Goal: Transaction & Acquisition: Purchase product/service

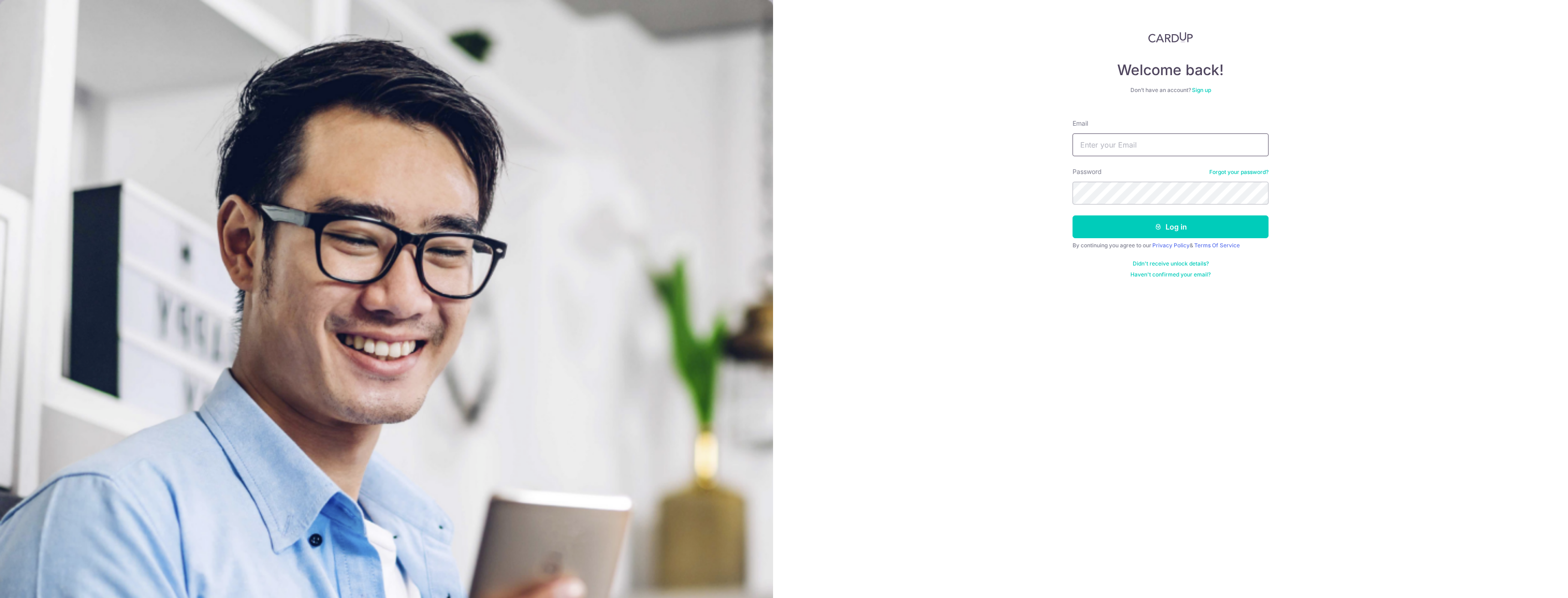
click at [1178, 148] on input "Email" at bounding box center [1170, 145] width 196 height 22
type input "[PERSON_NAME][EMAIL_ADDRESS][DOMAIN_NAME]"
click at [1174, 224] on button "Log in" at bounding box center [1170, 227] width 196 height 22
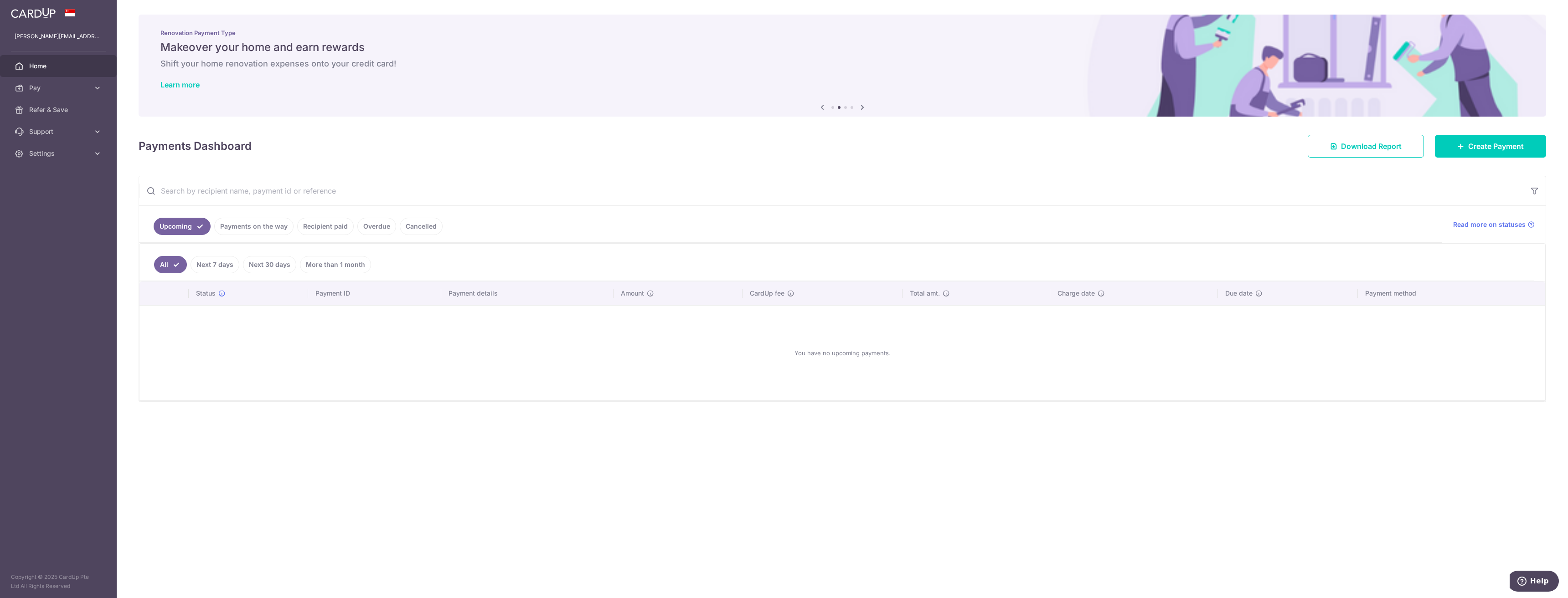
click at [237, 195] on input "text" at bounding box center [831, 190] width 1385 height 29
click at [1505, 145] on span "Create Payment" at bounding box center [1496, 146] width 55 height 11
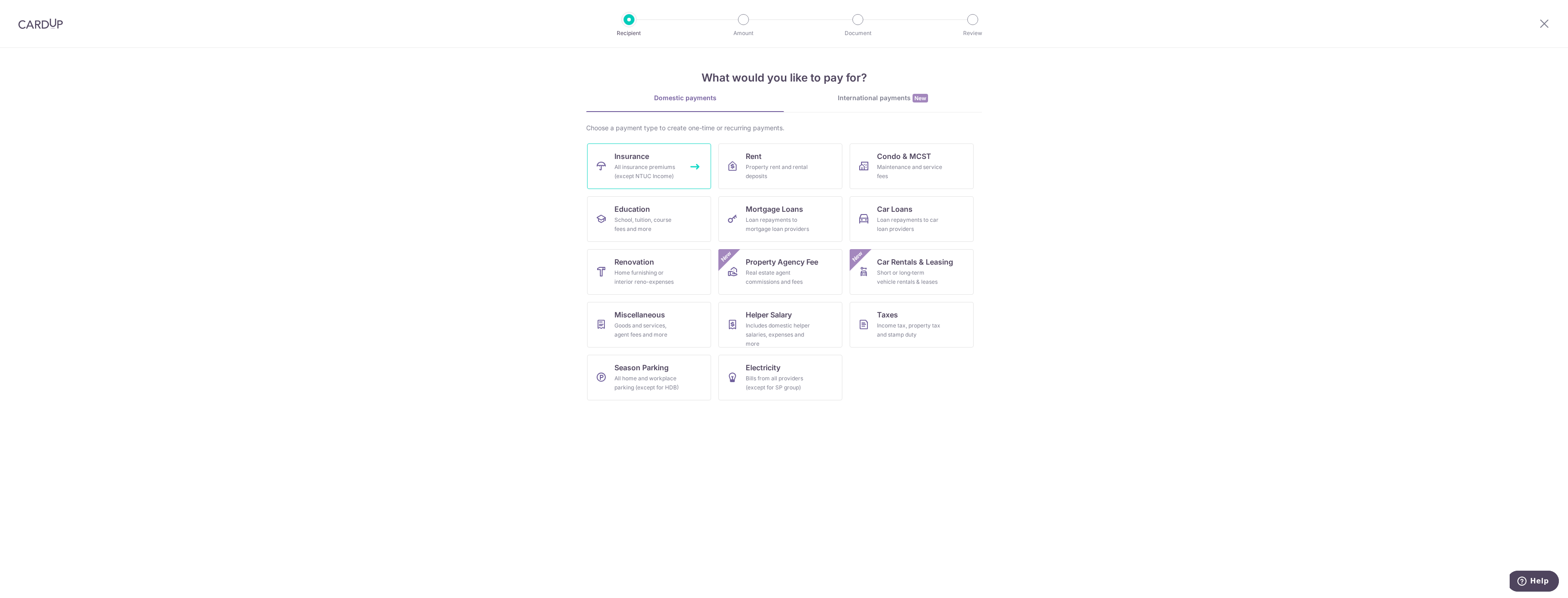
click at [637, 159] on span "Insurance" at bounding box center [631, 156] width 34 height 11
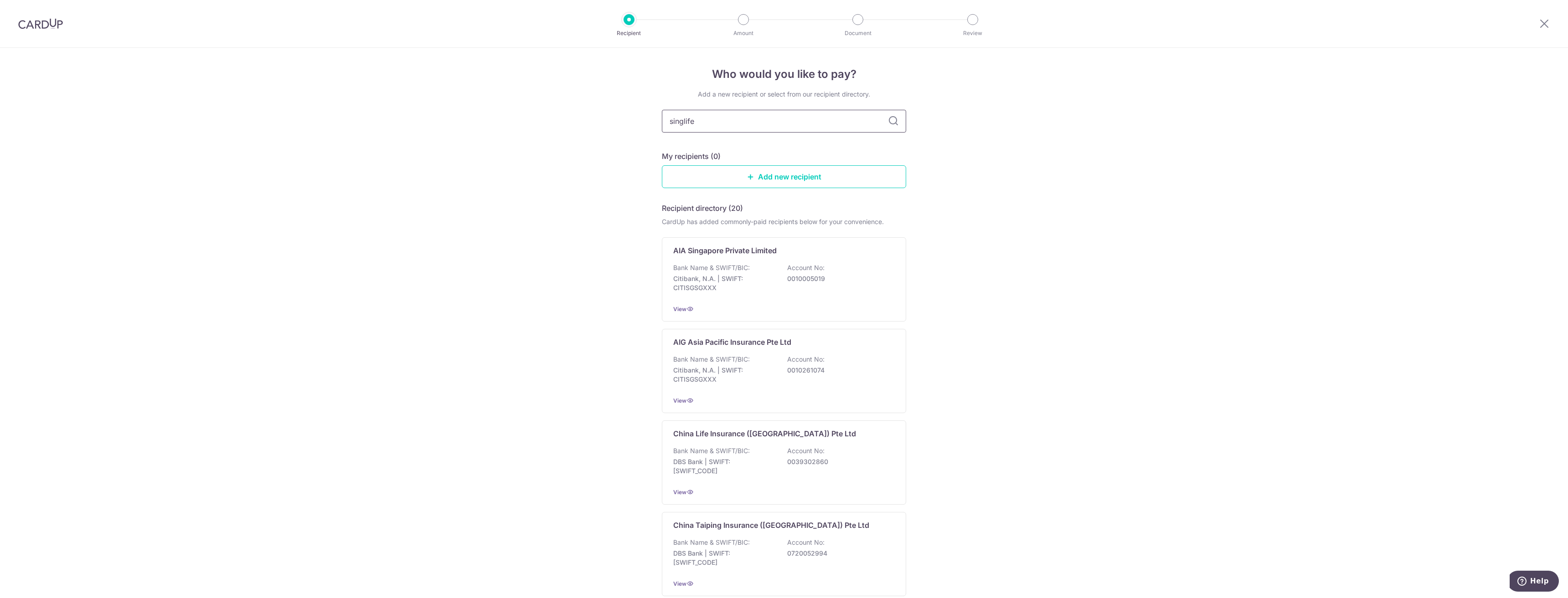
type input "singlife"
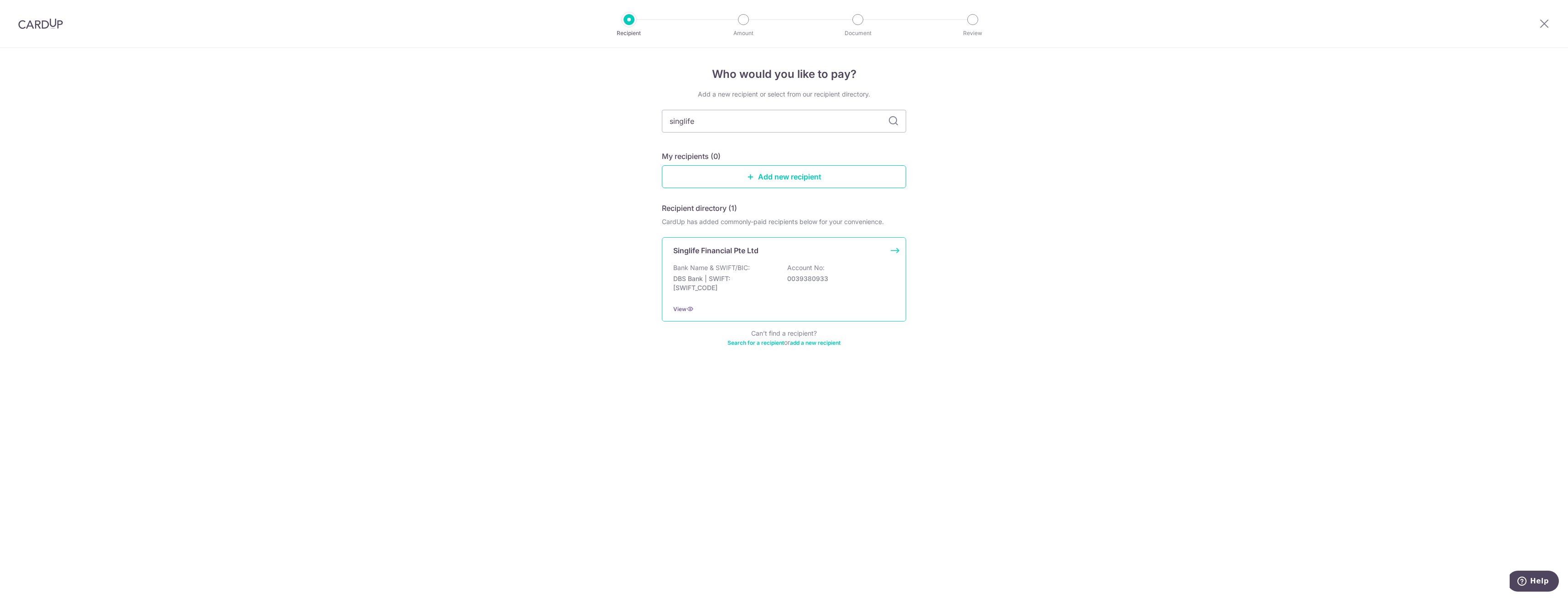
click at [719, 259] on div "Singlife Financial Pte Ltd Bank Name & SWIFT/BIC: DBS Bank | SWIFT: DBSSSGSGXXX…" at bounding box center [784, 280] width 244 height 84
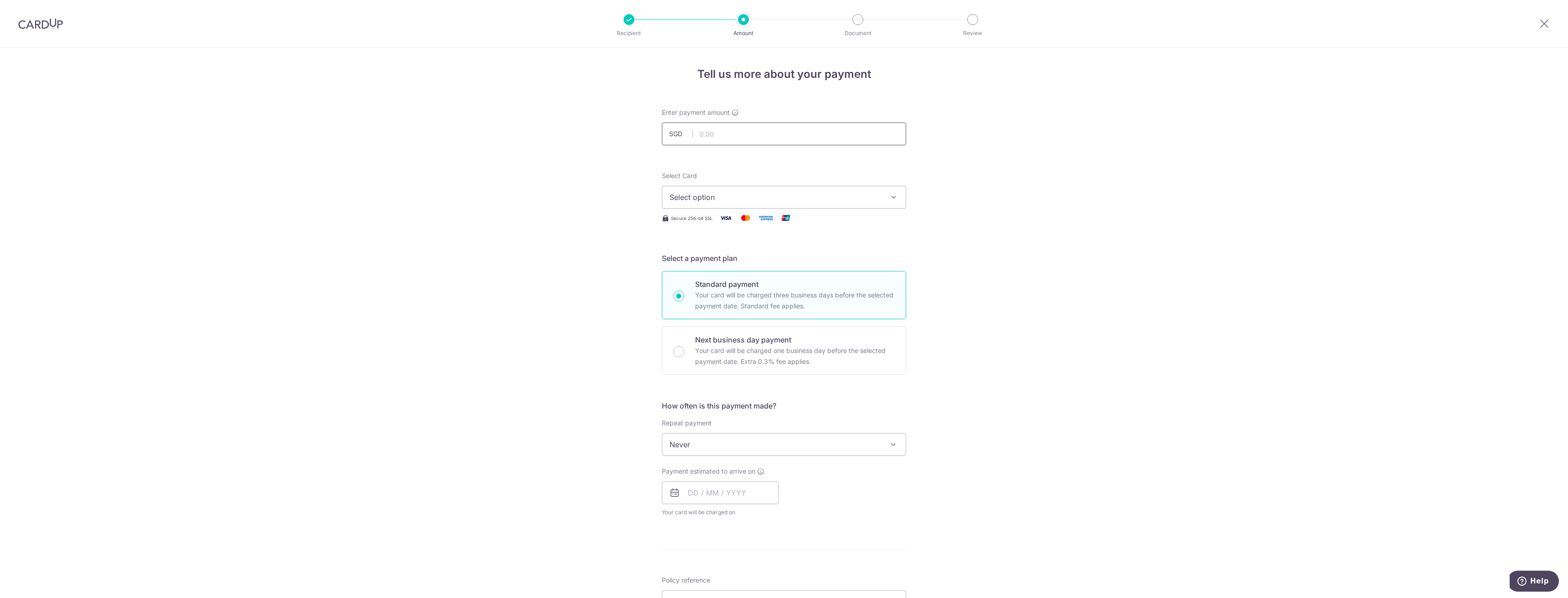
click at [727, 136] on input "text" at bounding box center [784, 134] width 244 height 22
type input "1,933.00"
click at [750, 199] on span "Select option" at bounding box center [775, 197] width 212 height 11
click at [753, 300] on link "**** 7006" at bounding box center [784, 306] width 244 height 22
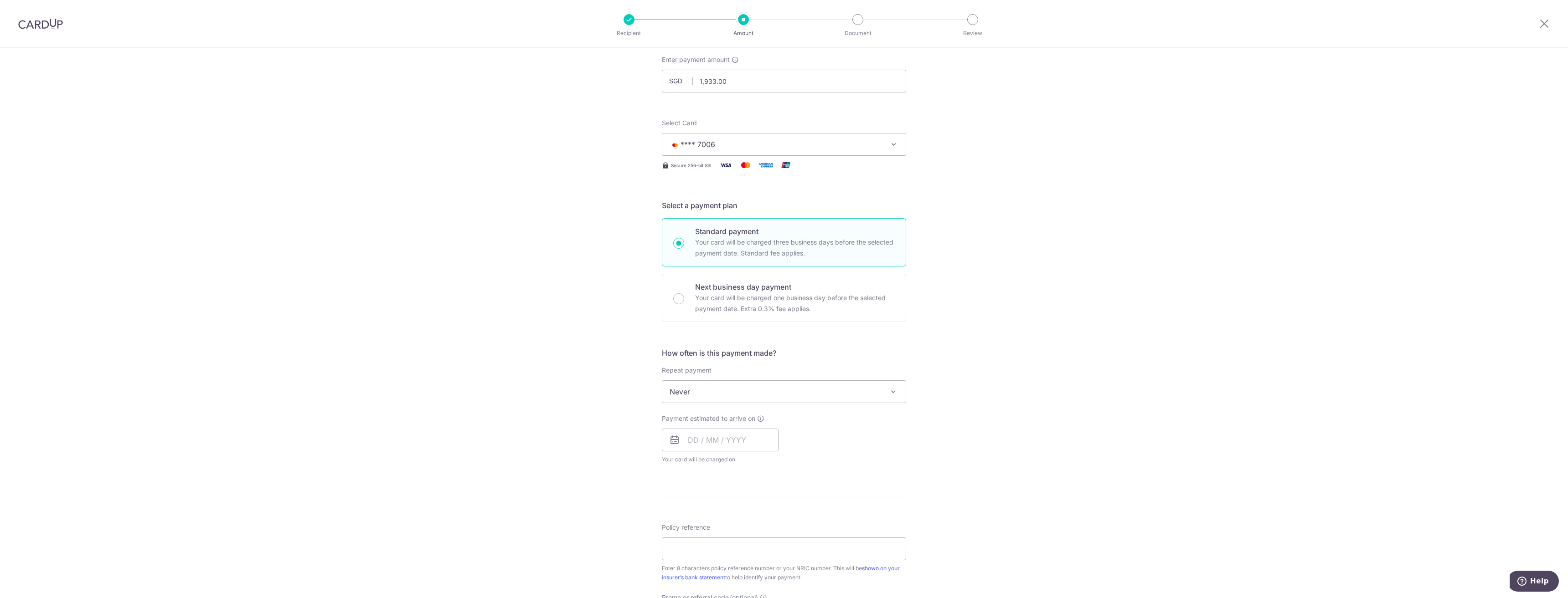
scroll to position [91, 0]
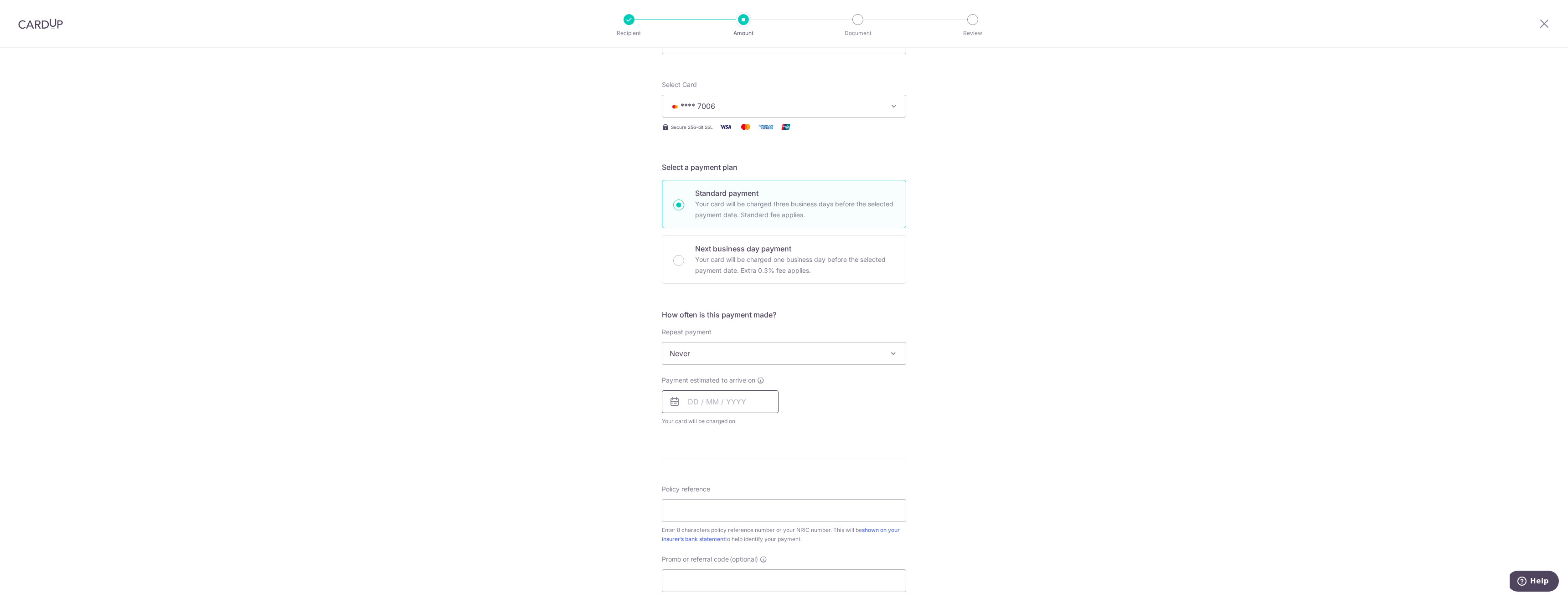
click at [692, 402] on input "text" at bounding box center [721, 402] width 117 height 22
click at [749, 504] on link "16" at bounding box center [753, 502] width 14 height 14
type input "16/10/2025"
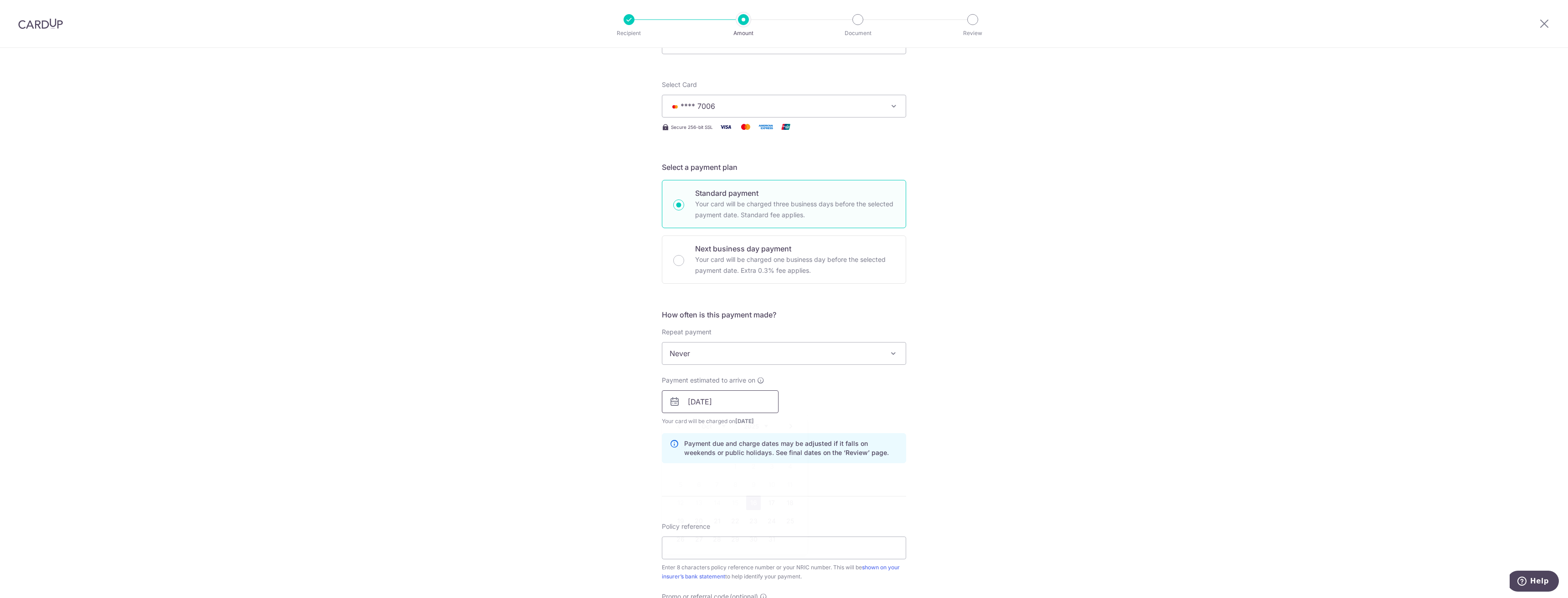
click at [756, 406] on input "[DATE]" at bounding box center [721, 402] width 117 height 22
click at [887, 405] on div "Payment estimated to arrive on 16/10/2025 Prev Next Oct Nov Dec 2025 2026 2027 …" at bounding box center [784, 400] width 255 height 50
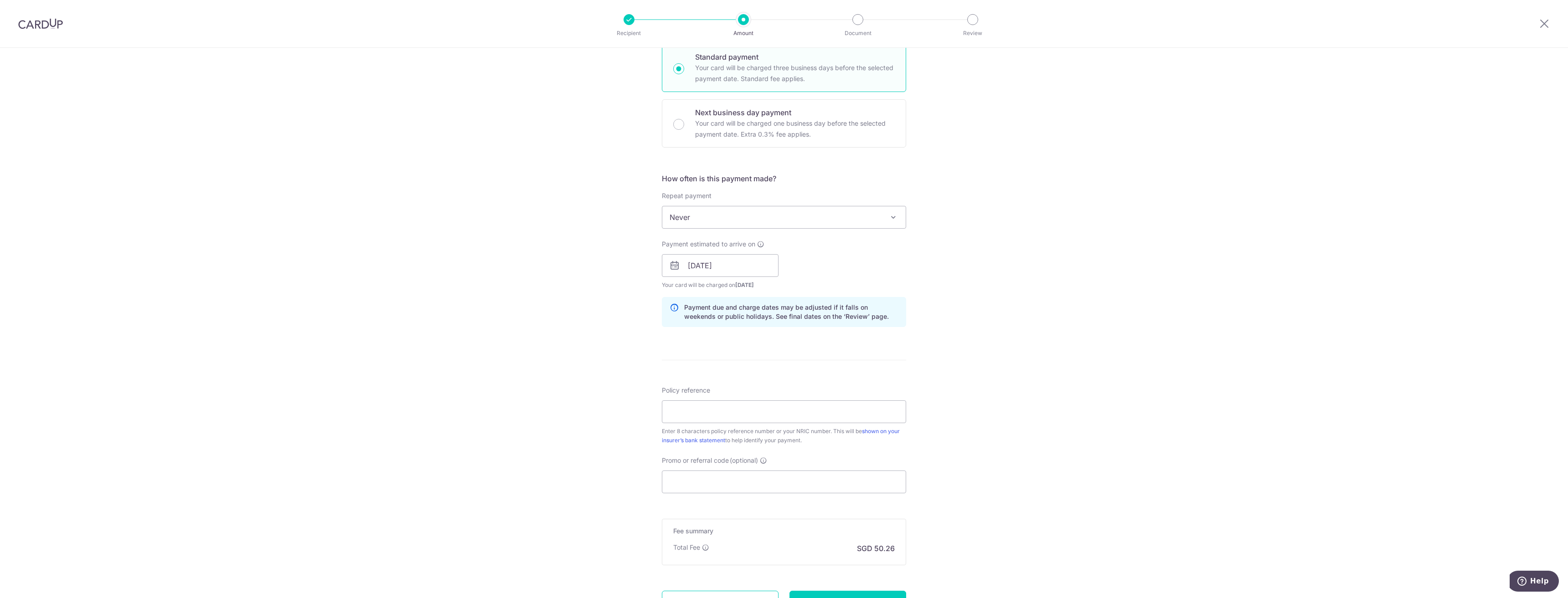
scroll to position [228, 0]
click at [737, 411] on input "Policy reference" at bounding box center [784, 411] width 244 height 22
type input "81821828"
click at [994, 409] on div "Tell us more about your payment Enter payment amount SGD 1,933.00 1933.00 Selec…" at bounding box center [784, 250] width 1568 height 861
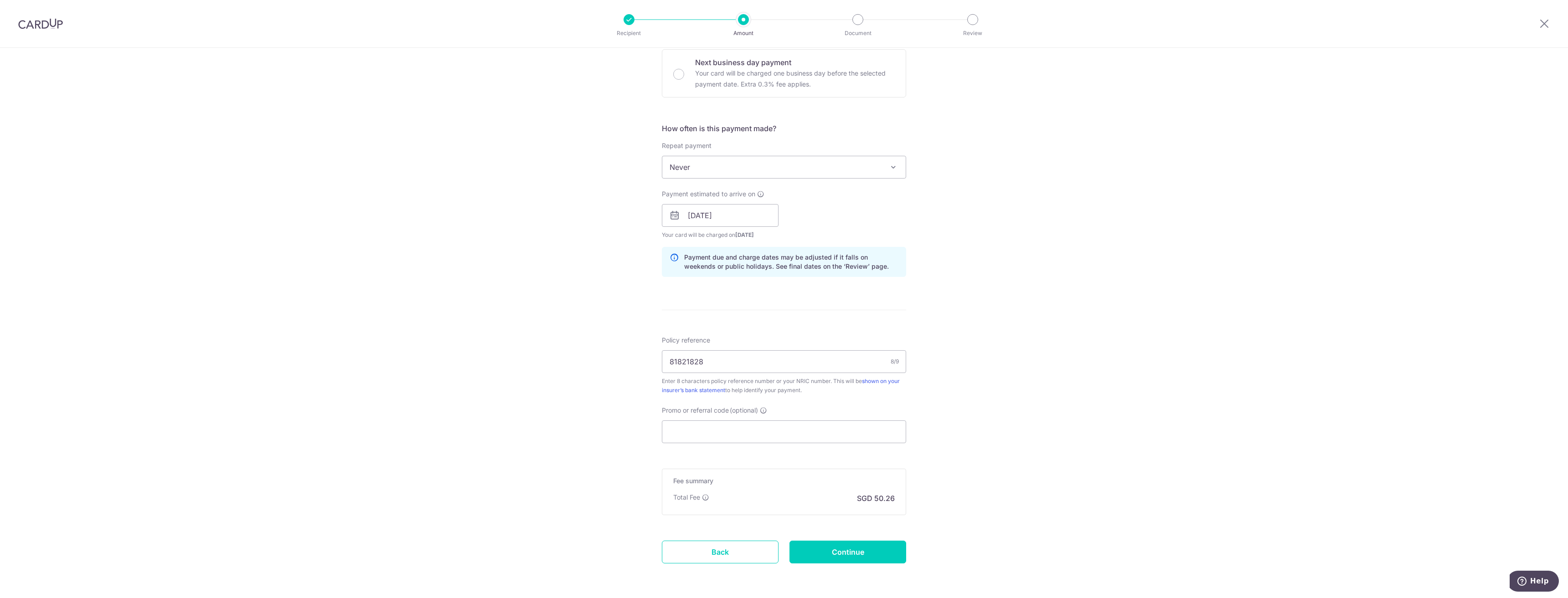
scroll to position [311, 0]
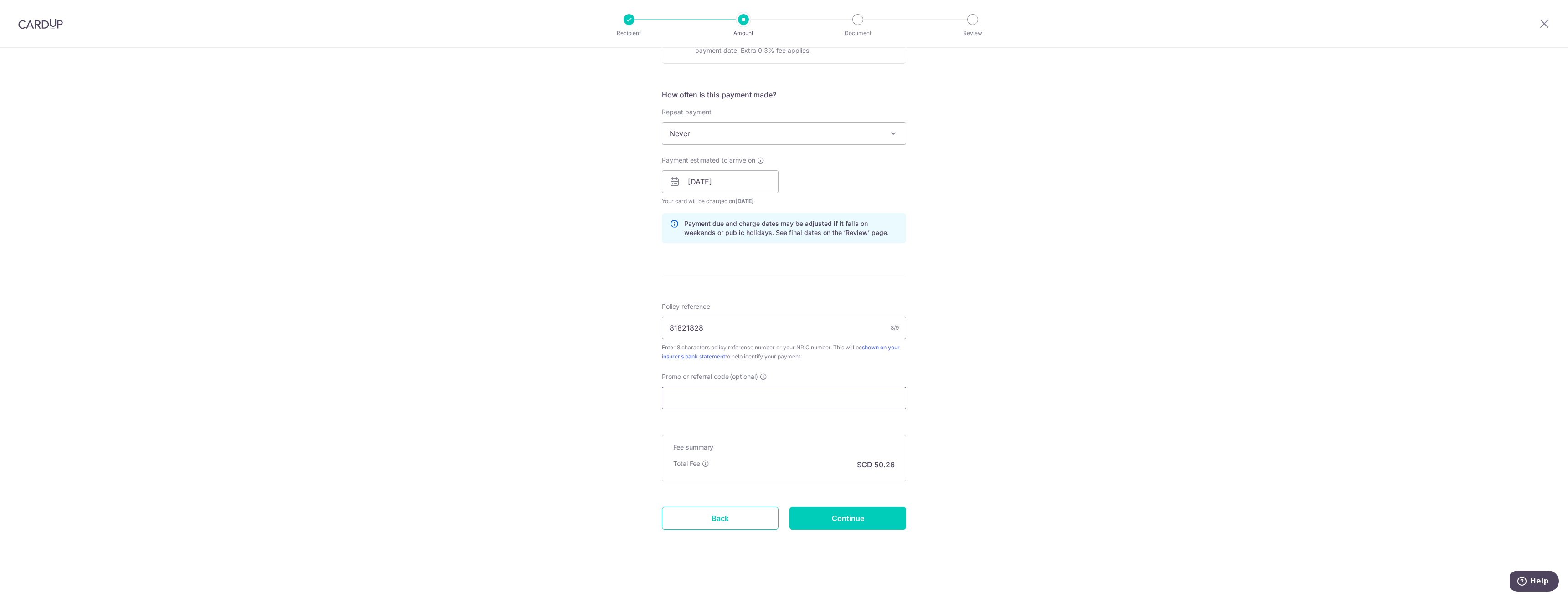
click at [758, 400] on input "Promo or referral code (optional)" at bounding box center [784, 398] width 244 height 22
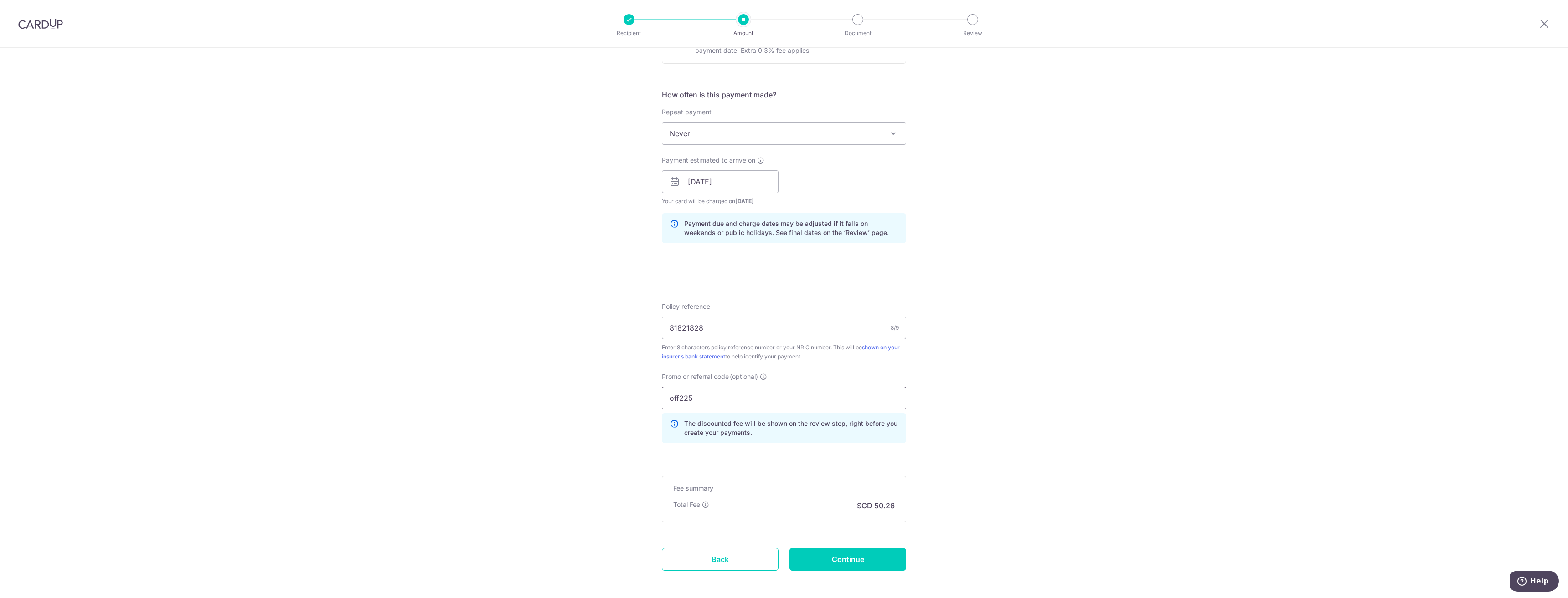
type input "off225"
click at [1022, 443] on div "Tell us more about your payment Enter payment amount SGD 1,933.00 1933.00 Selec…" at bounding box center [784, 188] width 1568 height 902
click at [872, 558] on input "Continue" at bounding box center [848, 559] width 117 height 22
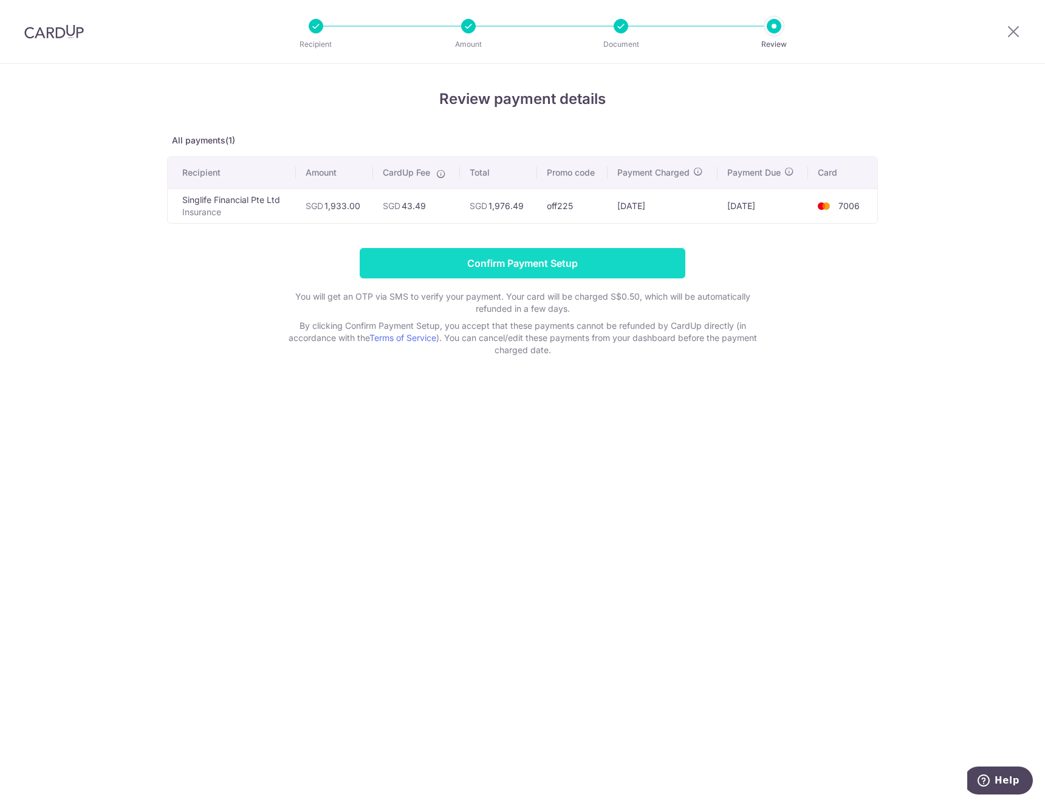
click at [517, 263] on input "Confirm Payment Setup" at bounding box center [523, 263] width 326 height 30
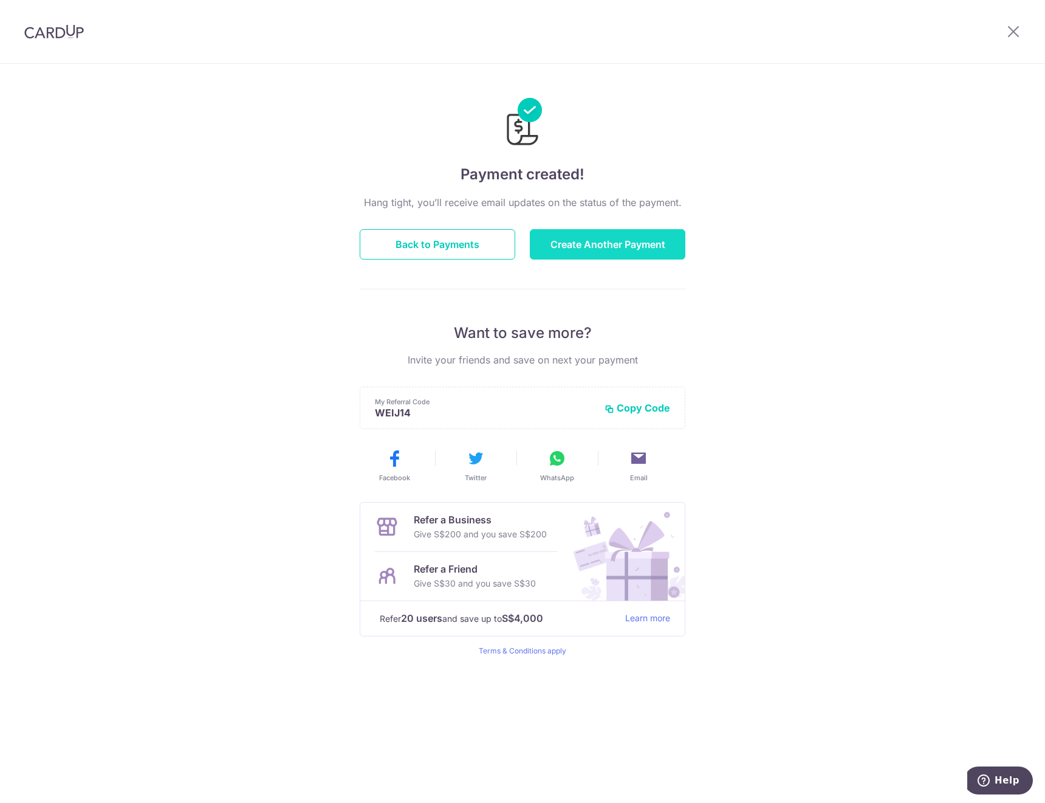
click at [583, 241] on button "Create Another Payment" at bounding box center [608, 244] width 156 height 30
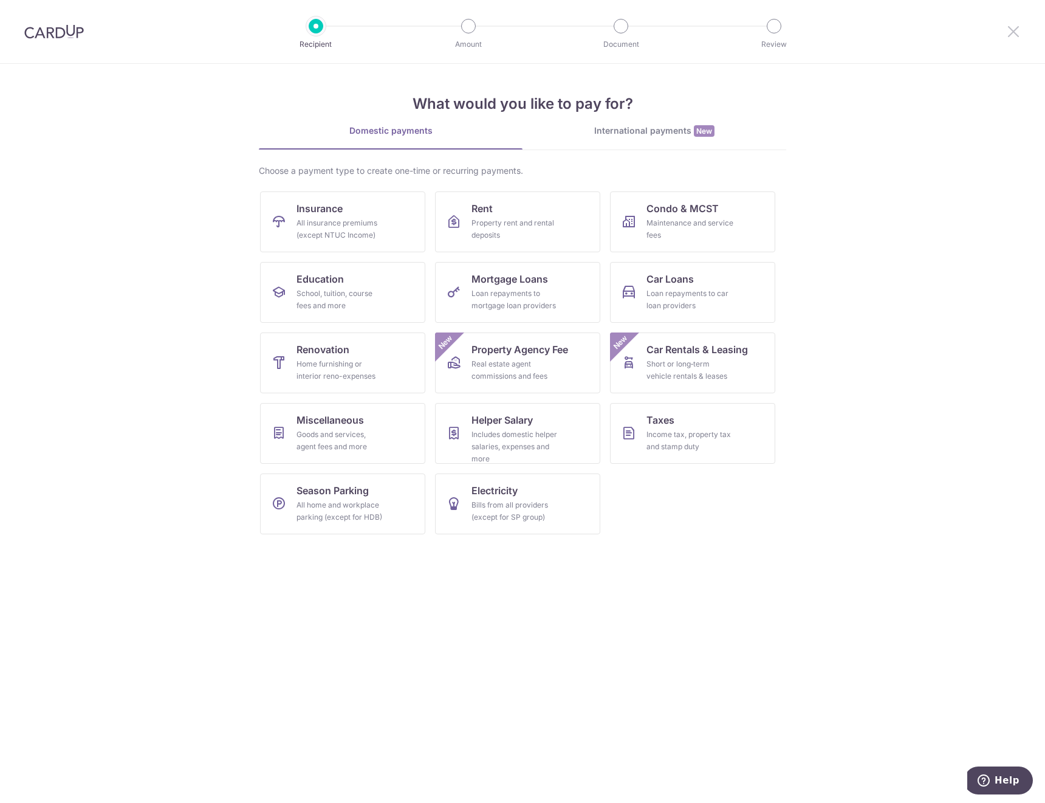
click at [1013, 28] on icon at bounding box center [1014, 31] width 15 height 15
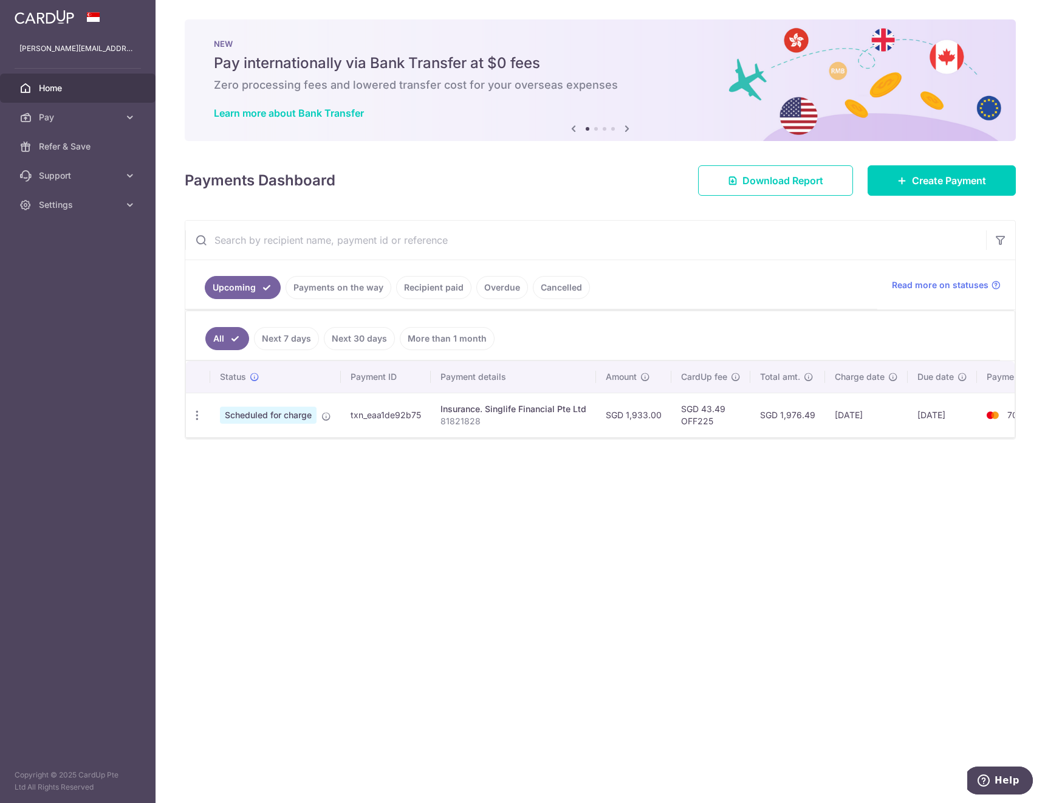
click at [358, 289] on link "Payments on the way" at bounding box center [339, 287] width 106 height 23
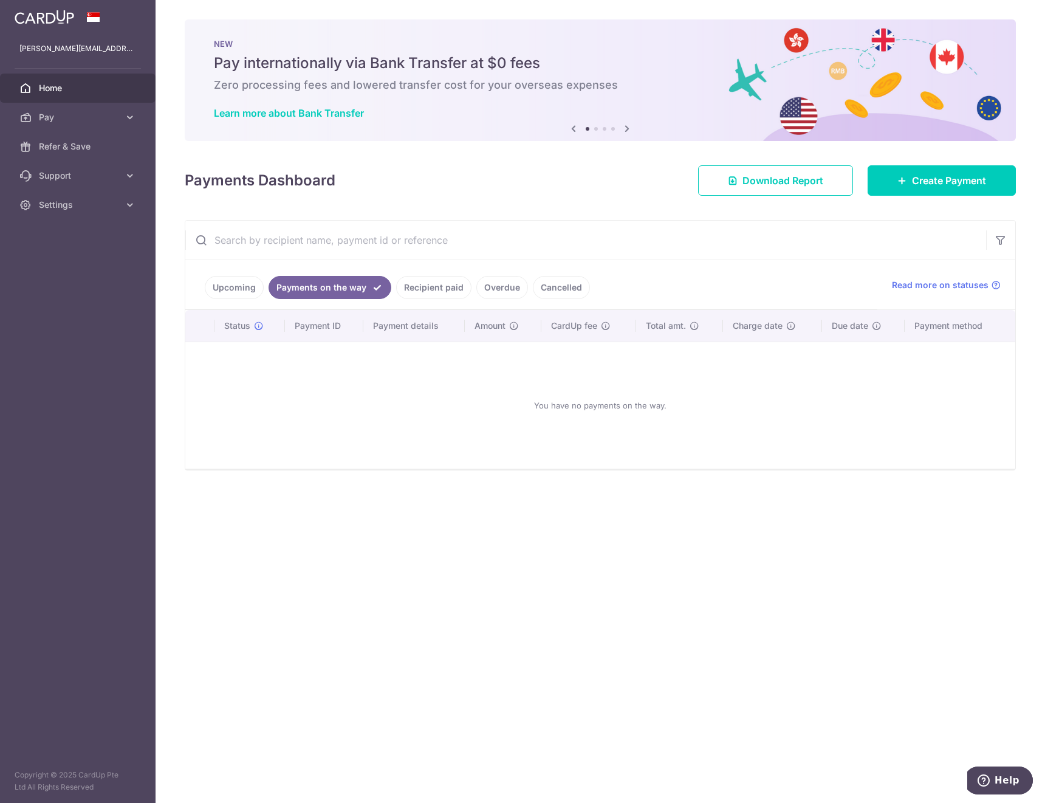
click at [436, 289] on link "Recipient paid" at bounding box center [433, 287] width 75 height 23
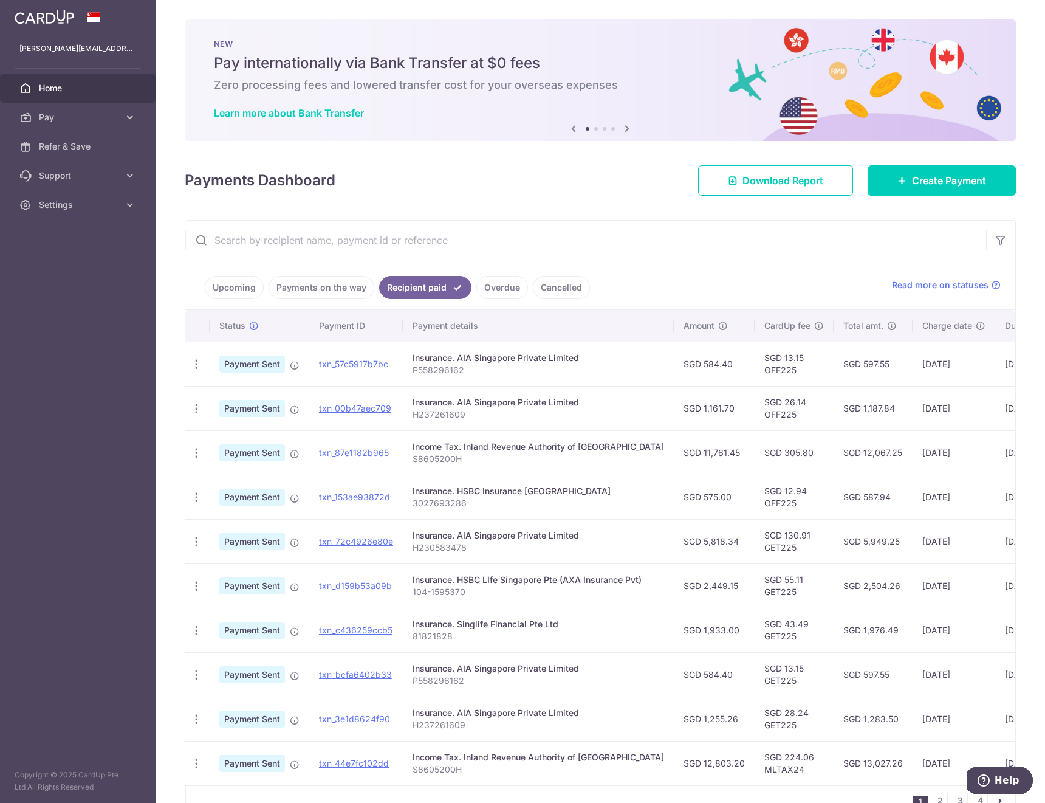
click at [498, 294] on link "Overdue" at bounding box center [503, 287] width 52 height 23
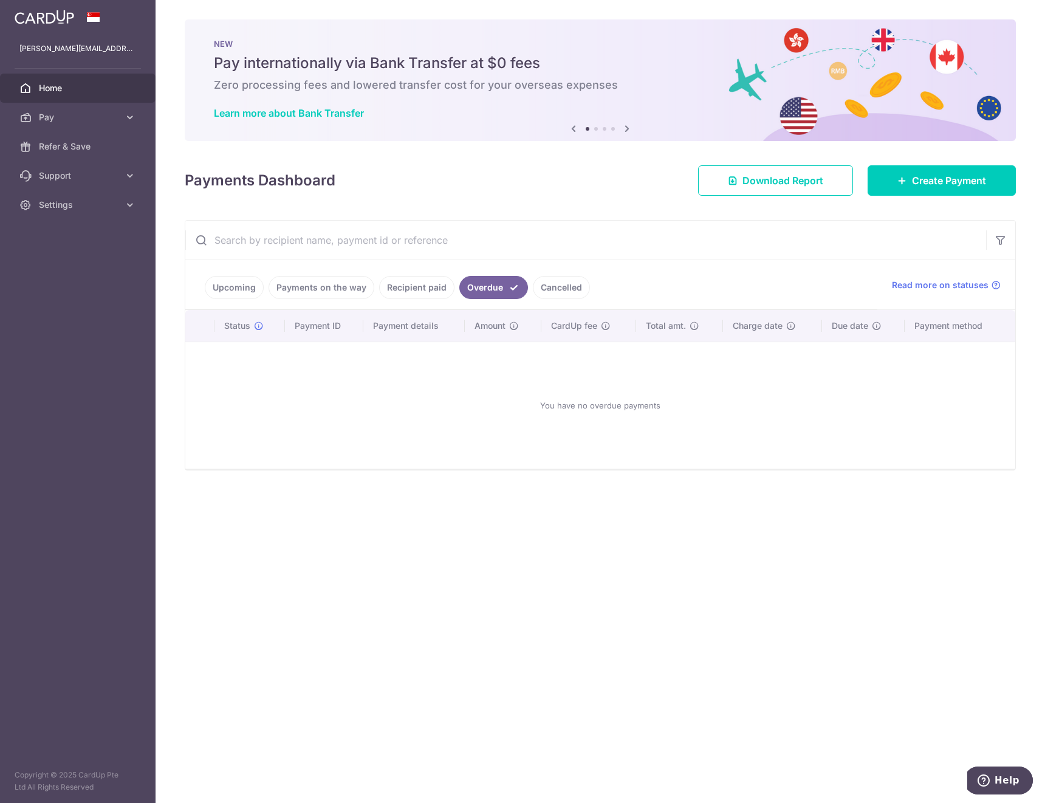
click at [553, 294] on link "Cancelled" at bounding box center [561, 287] width 57 height 23
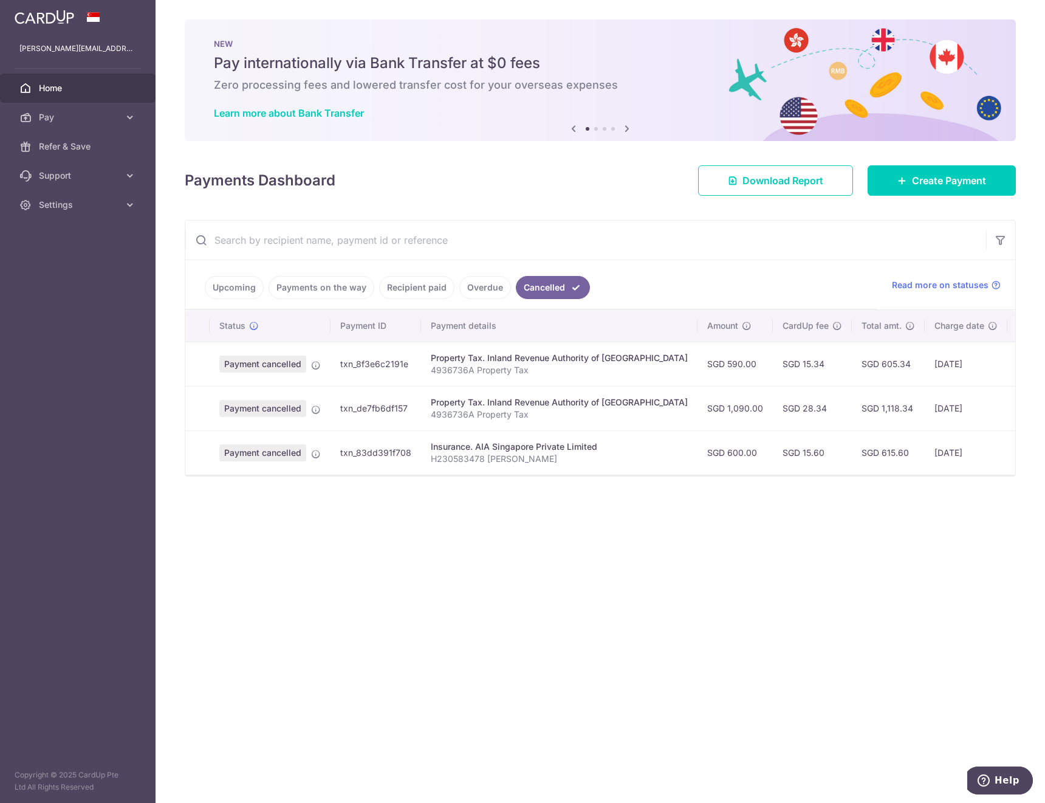
click at [415, 287] on link "Recipient paid" at bounding box center [416, 287] width 75 height 23
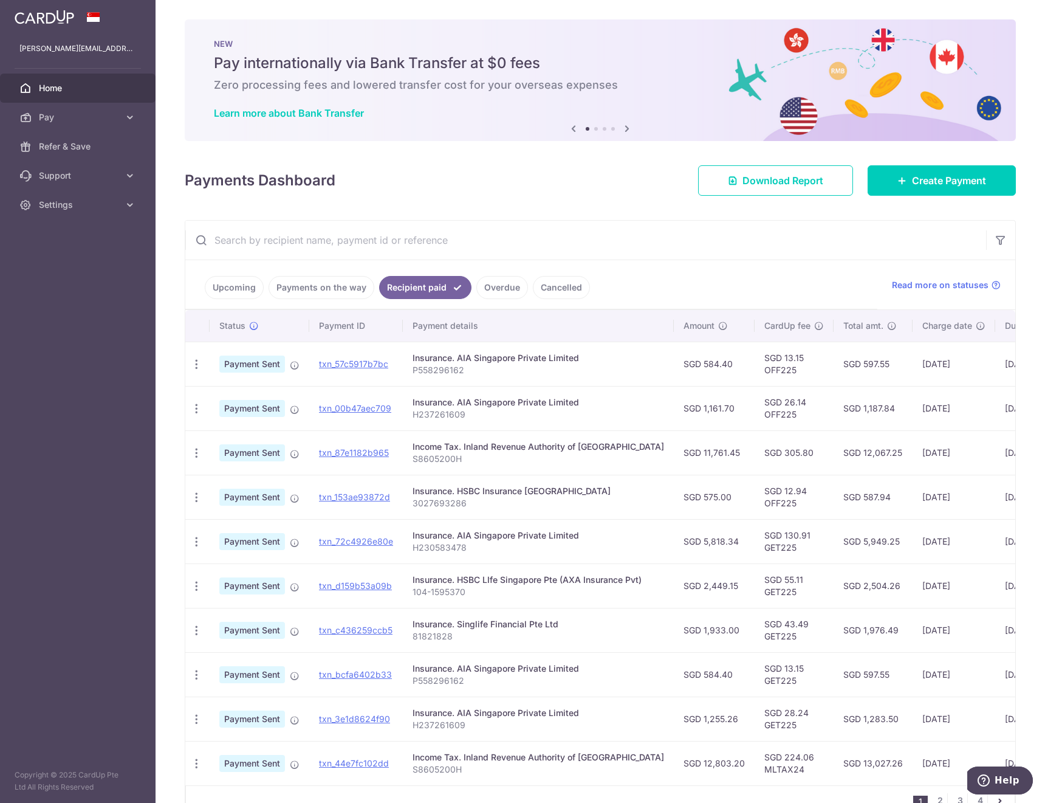
click at [317, 301] on ul "Upcoming Payments on the way Recipient paid Overdue Cancelled" at bounding box center [531, 284] width 692 height 49
click at [314, 295] on link "Payments on the way" at bounding box center [322, 287] width 106 height 23
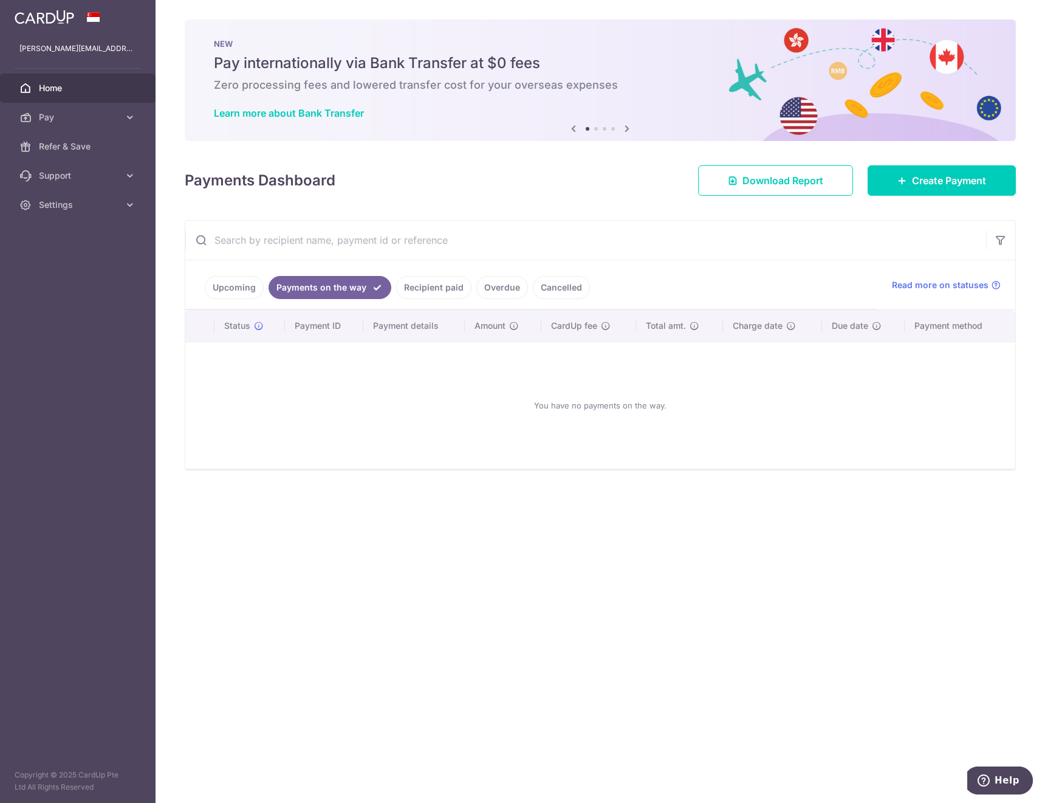
click at [197, 281] on ul "Upcoming Payments on the way Recipient paid Overdue Cancelled" at bounding box center [531, 284] width 692 height 49
click at [226, 290] on link "Upcoming" at bounding box center [234, 287] width 59 height 23
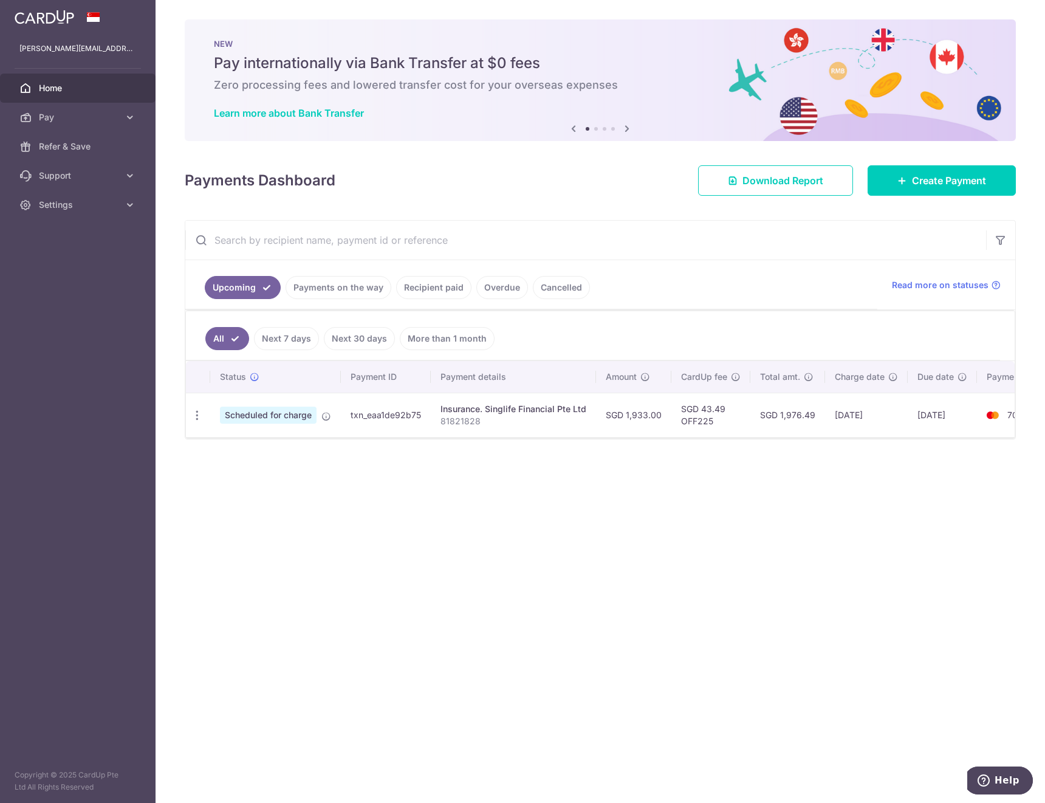
click at [332, 286] on link "Payments on the way" at bounding box center [339, 287] width 106 height 23
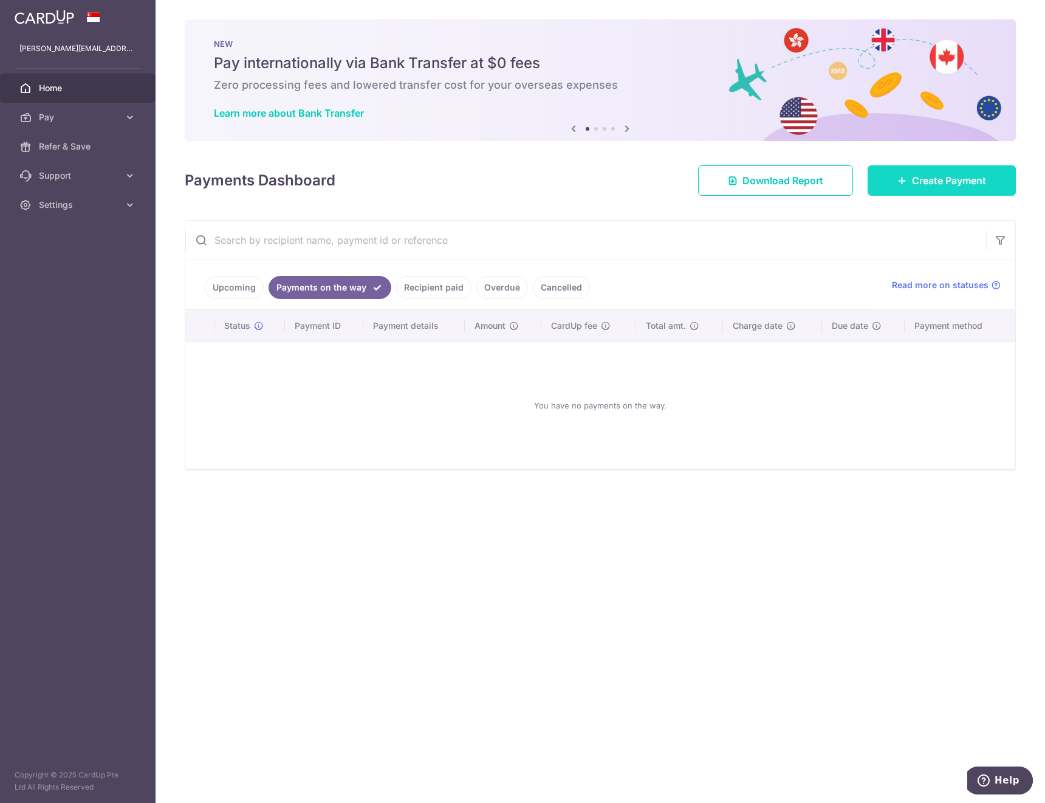
click at [945, 188] on link "Create Payment" at bounding box center [942, 180] width 148 height 30
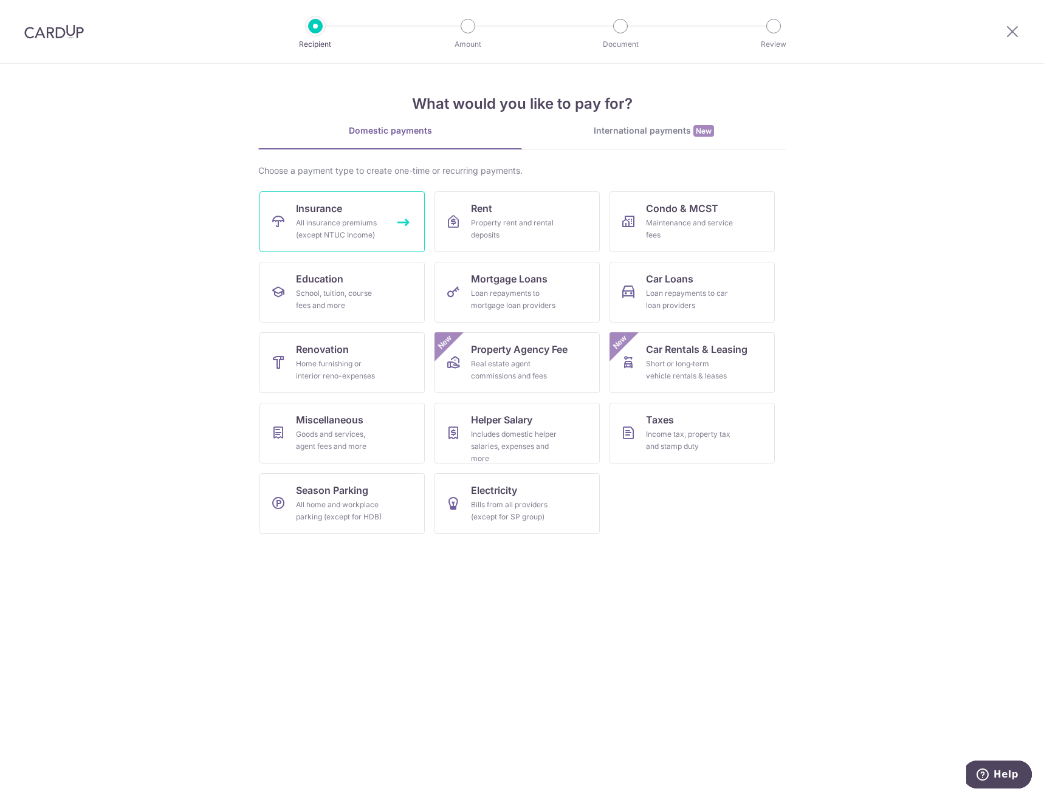
click at [339, 212] on span "Insurance" at bounding box center [319, 208] width 46 height 15
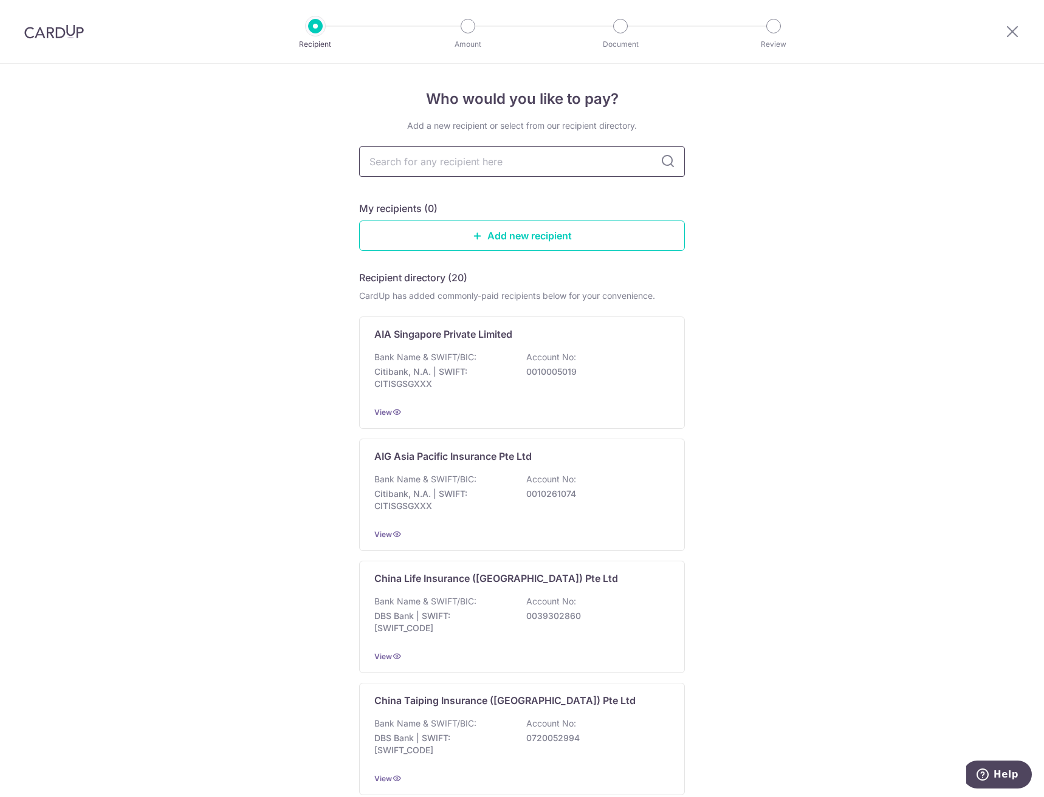
click at [427, 170] on input "text" at bounding box center [522, 161] width 326 height 30
type input "sing"
click at [437, 157] on input "sing" at bounding box center [522, 161] width 326 height 30
type input "singlife"
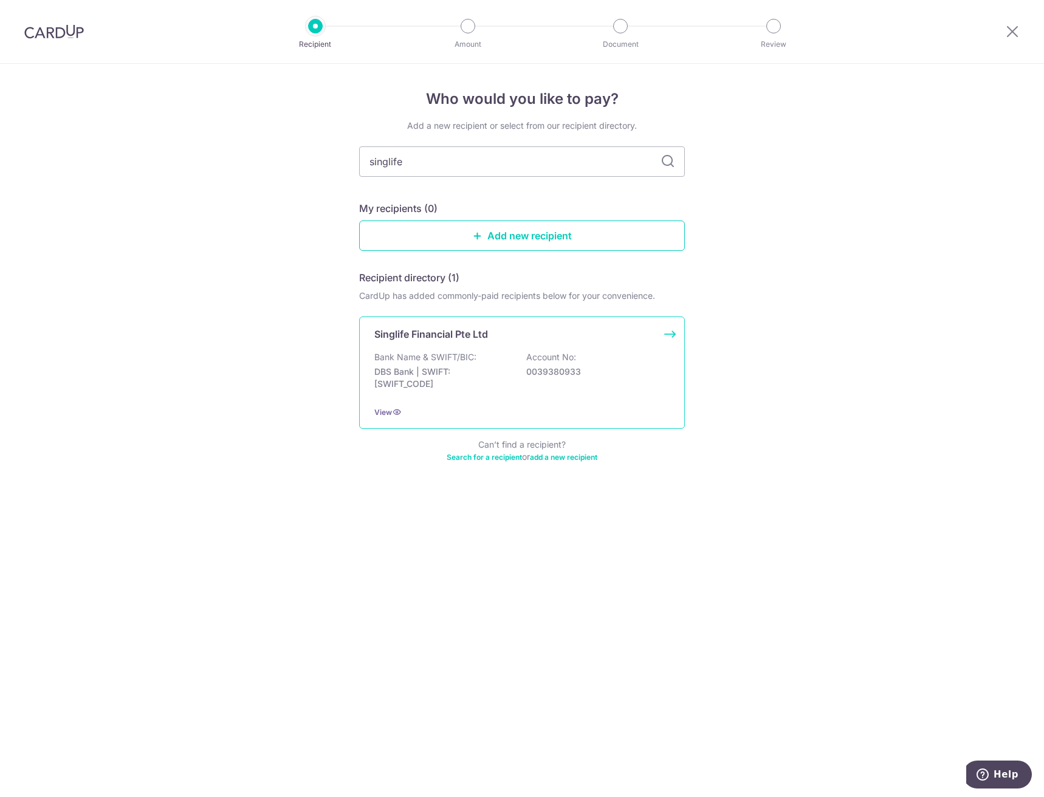
click at [419, 370] on p "DBS Bank | SWIFT: DBSSSGSGXXX" at bounding box center [442, 378] width 136 height 24
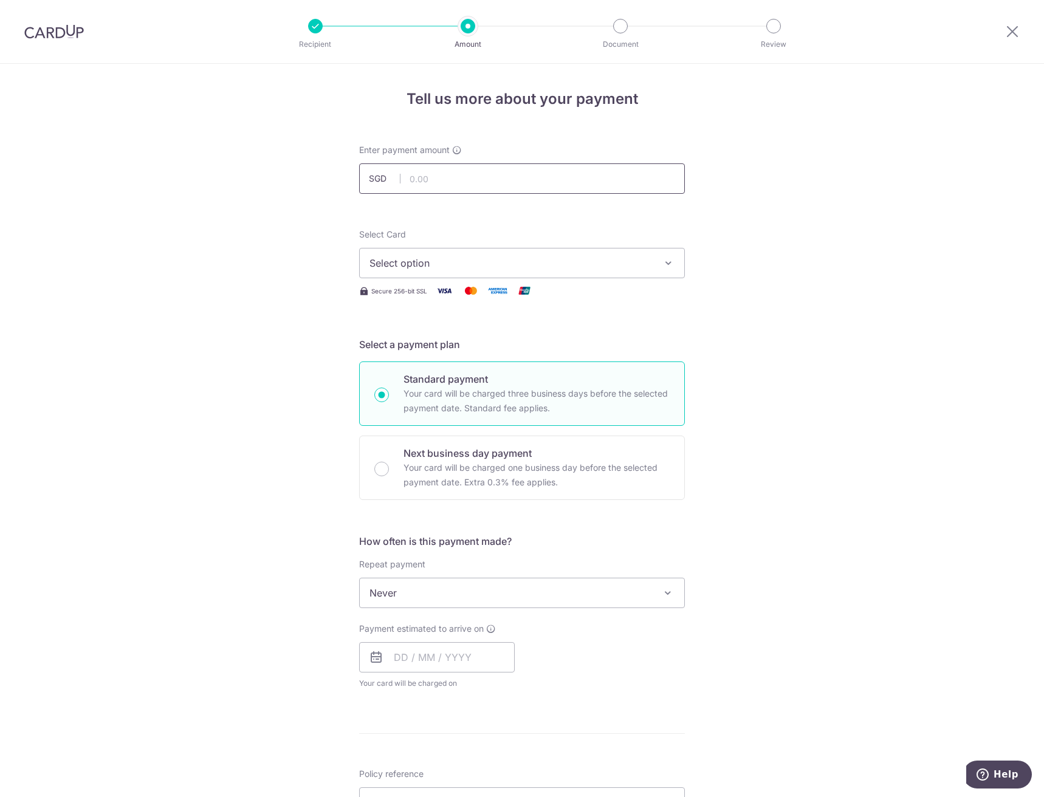
click at [508, 189] on input "text" at bounding box center [522, 179] width 326 height 30
type input "11.24"
click at [286, 324] on div "Tell us more about your payment Enter payment amount SGD 11.24 11.24 Select Car…" at bounding box center [522, 614] width 1044 height 1100
click at [539, 267] on span "Select option" at bounding box center [511, 263] width 283 height 15
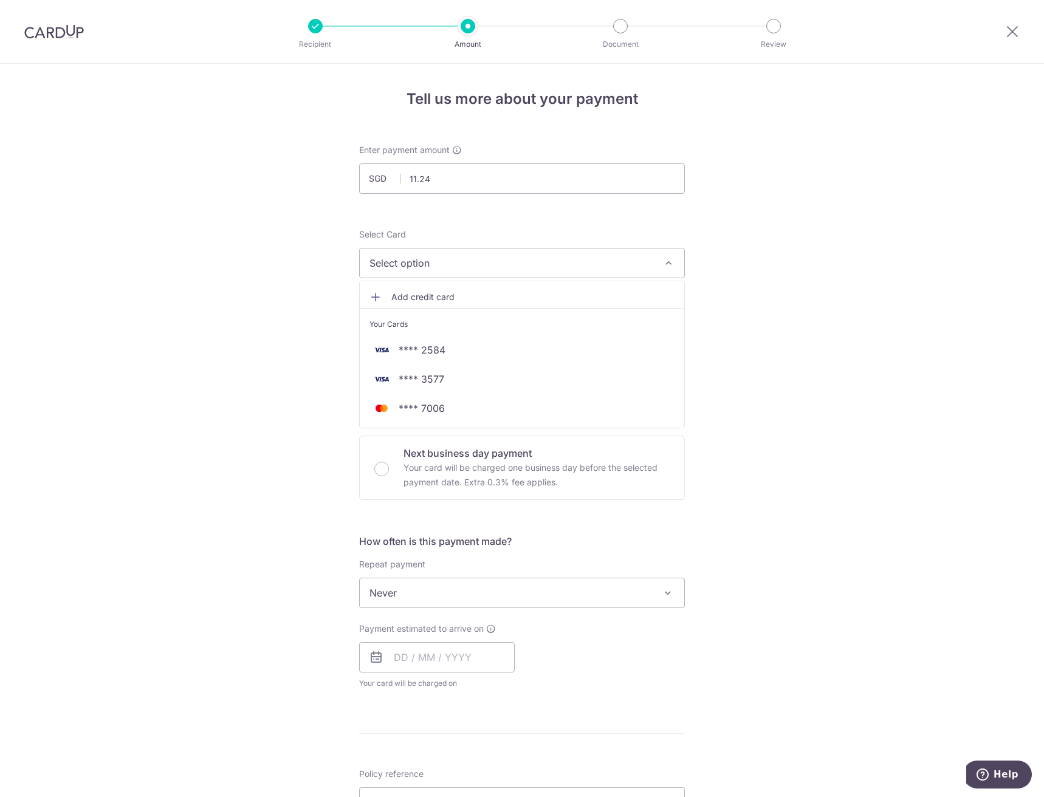
click at [231, 300] on div "Tell us more about your payment Enter payment amount SGD 11.24 11.24 Select Car…" at bounding box center [522, 614] width 1044 height 1100
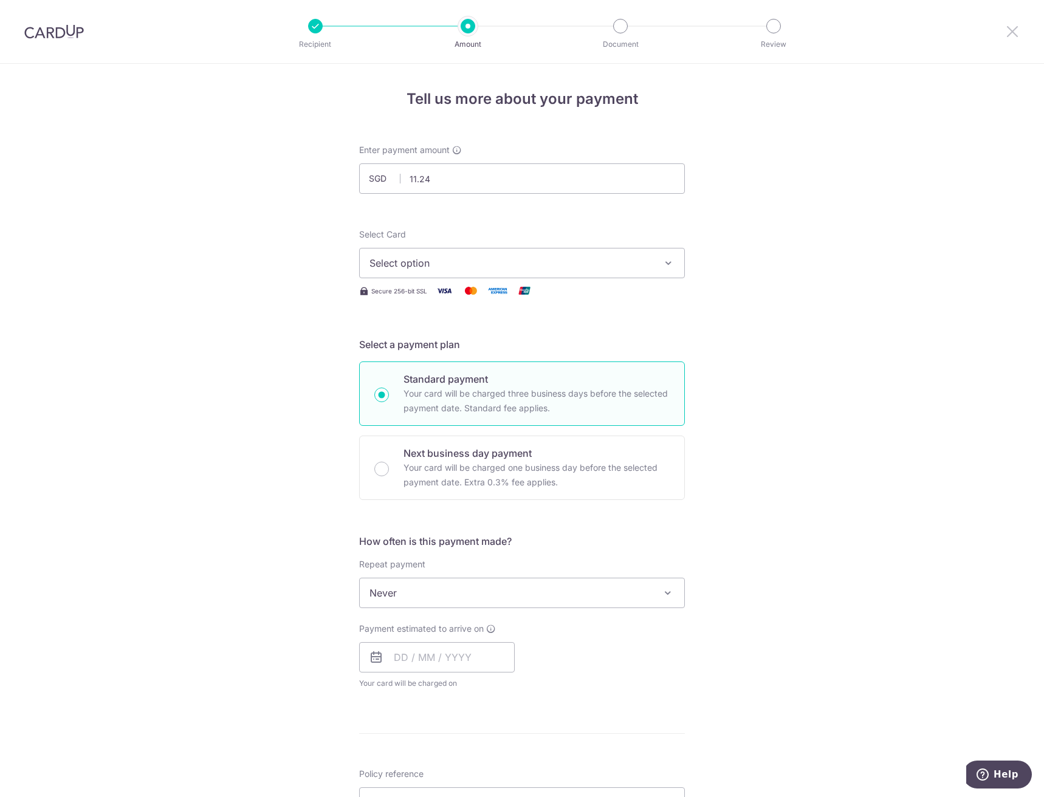
click at [1007, 33] on icon at bounding box center [1012, 31] width 15 height 15
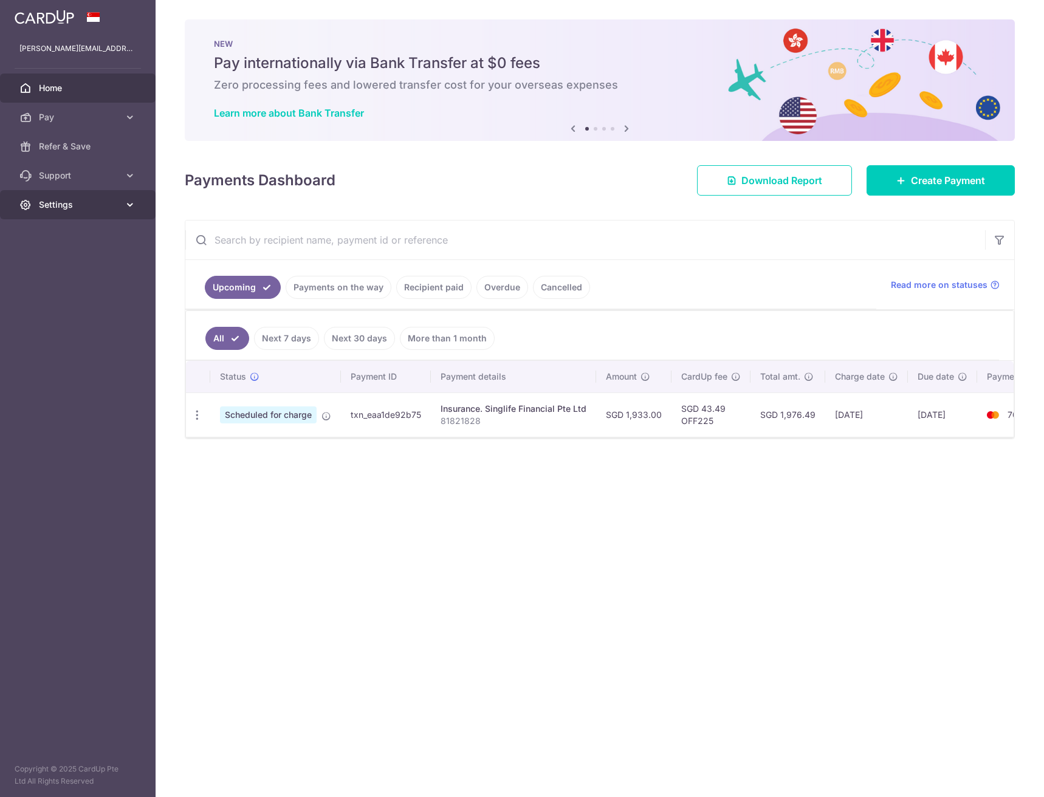
click at [87, 215] on link "Settings" at bounding box center [78, 204] width 156 height 29
click at [47, 264] on span "Logout" at bounding box center [79, 263] width 80 height 12
